Goal: Find specific page/section: Find specific page/section

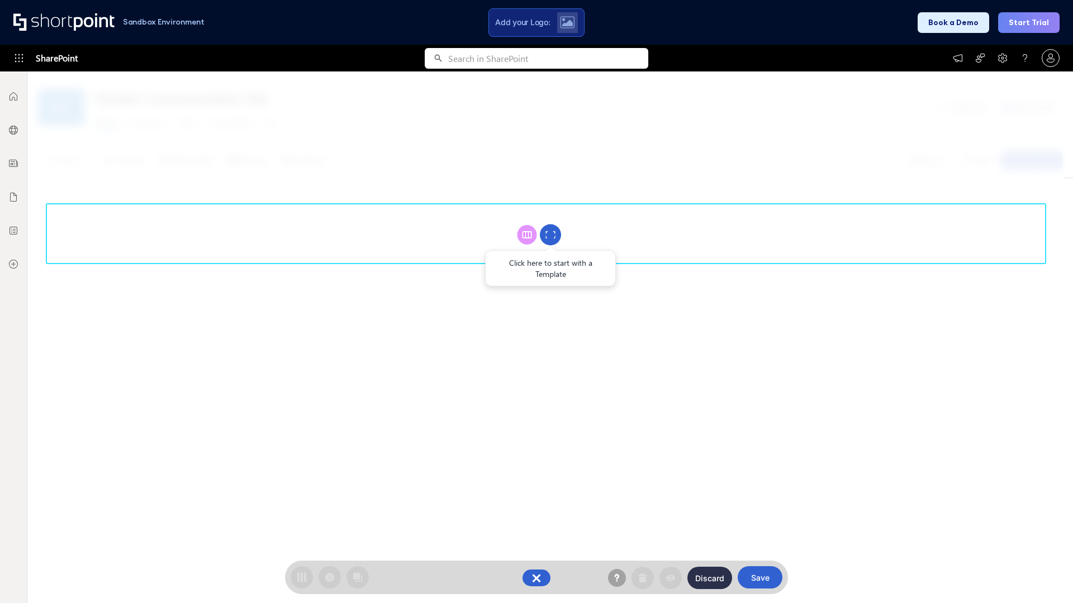
click at [550, 235] on circle at bounding box center [550, 235] width 21 height 21
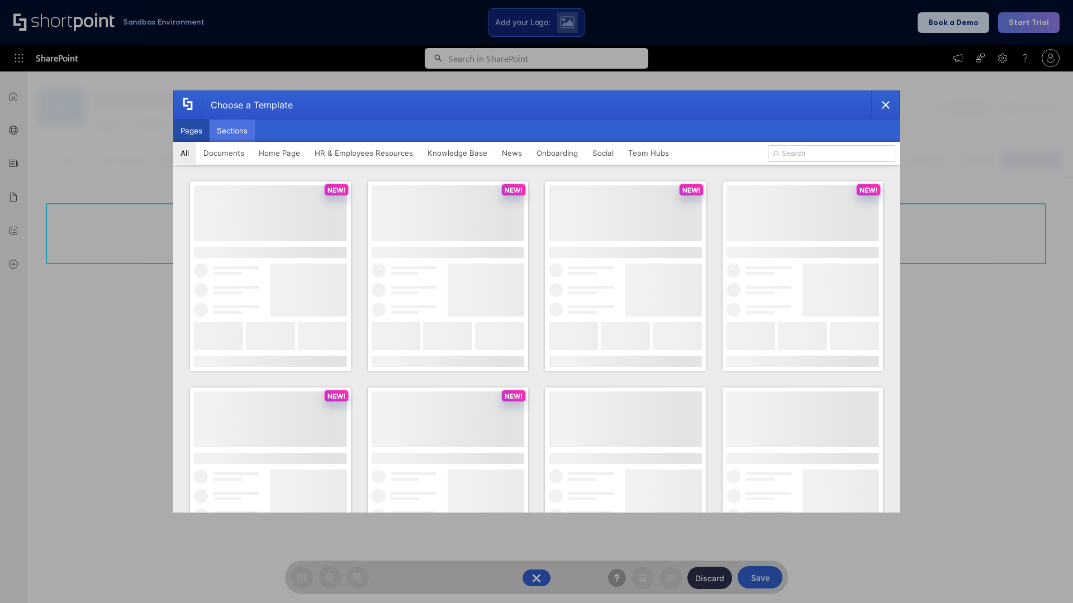
click at [232, 131] on button "Sections" at bounding box center [231, 131] width 45 height 22
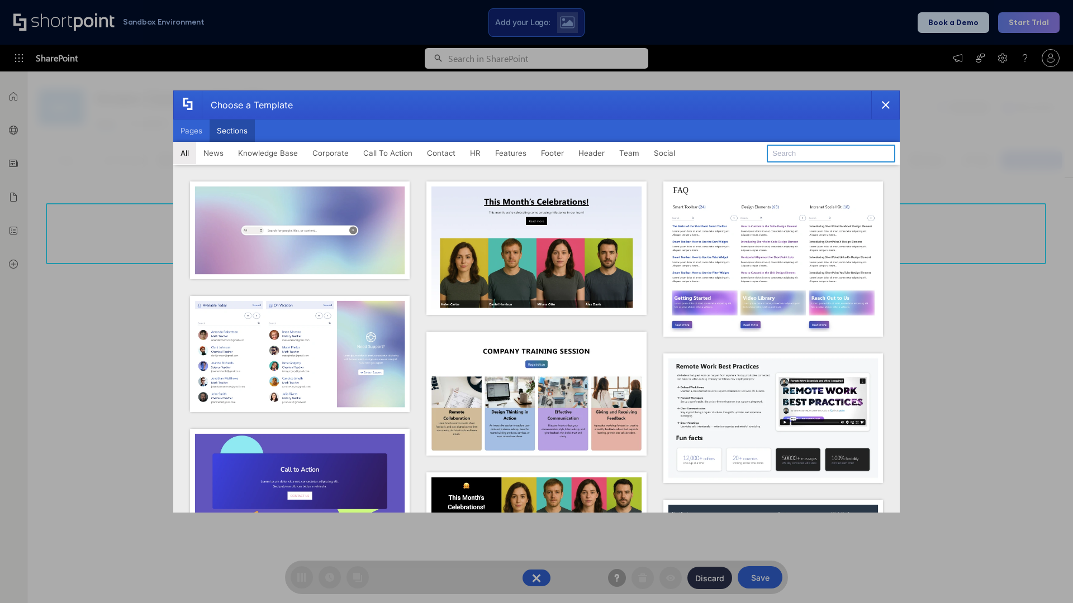
type input "FAQ 2"
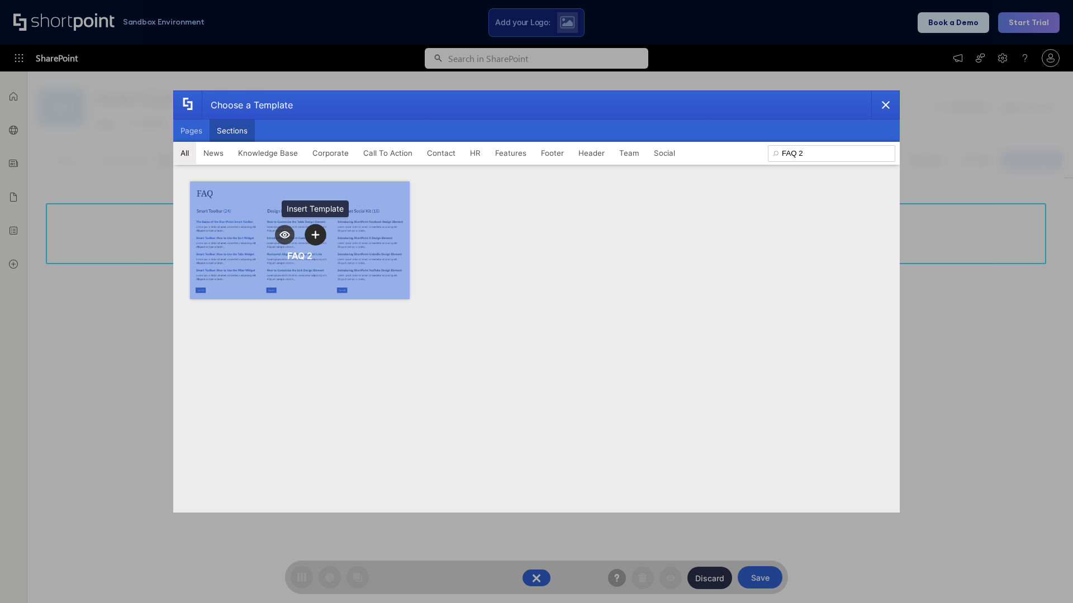
click at [315, 235] on icon "template selector" at bounding box center [315, 235] width 8 height 8
